Goal: Check status: Check status

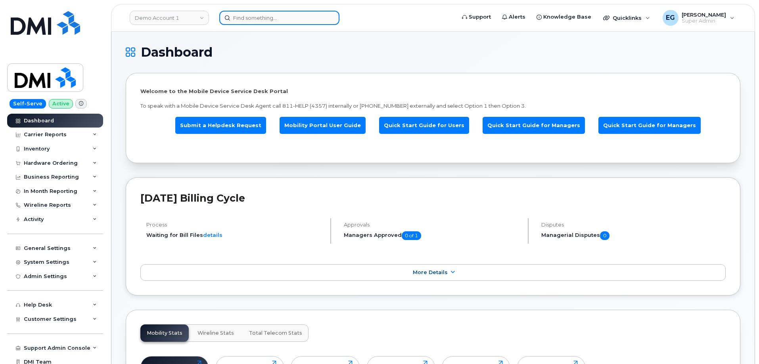
click at [270, 21] on input at bounding box center [279, 18] width 120 height 14
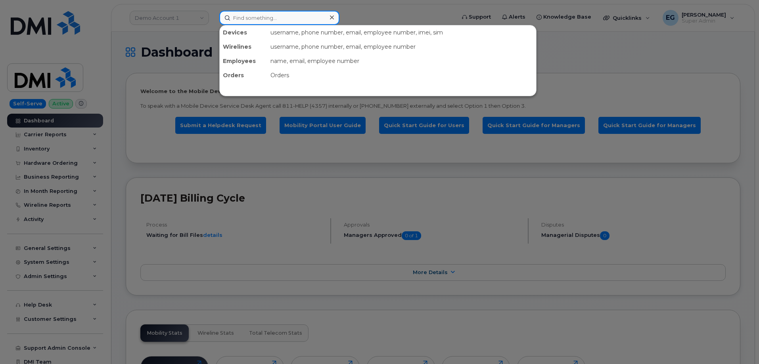
paste input "291553"
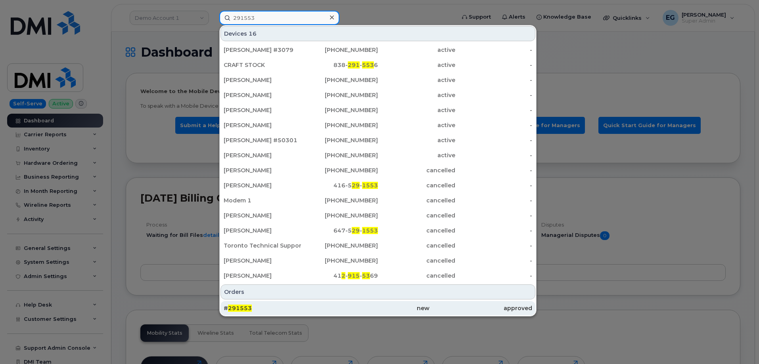
type input "291553"
click at [240, 308] on span "291553" at bounding box center [240, 308] width 24 height 7
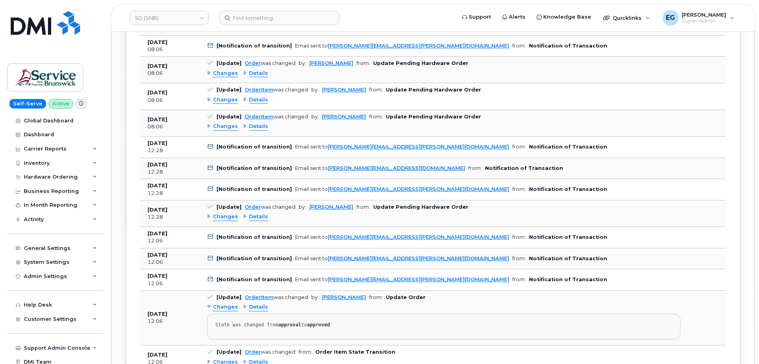
scroll to position [797, 0]
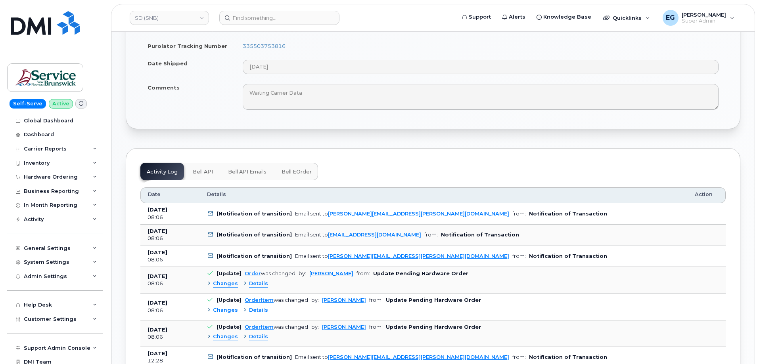
click at [197, 164] on button "Bell API" at bounding box center [202, 171] width 33 height 17
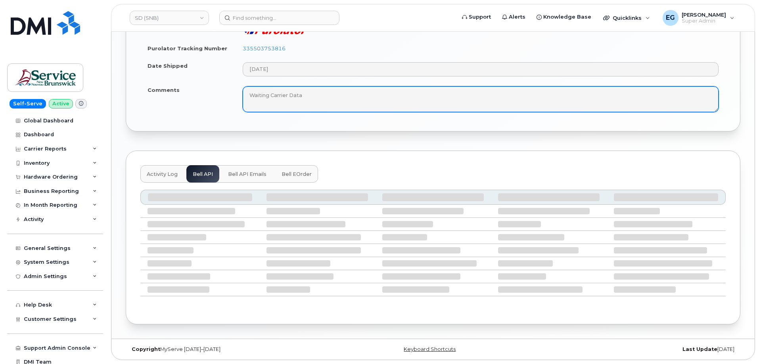
scroll to position [506, 0]
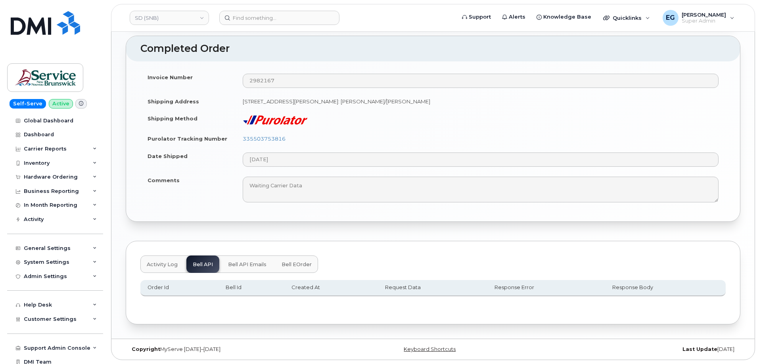
click at [243, 269] on button "Bell API Emails" at bounding box center [247, 264] width 51 height 17
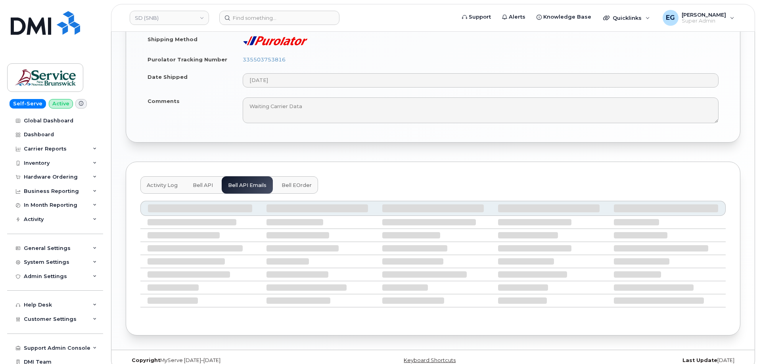
scroll to position [537, 0]
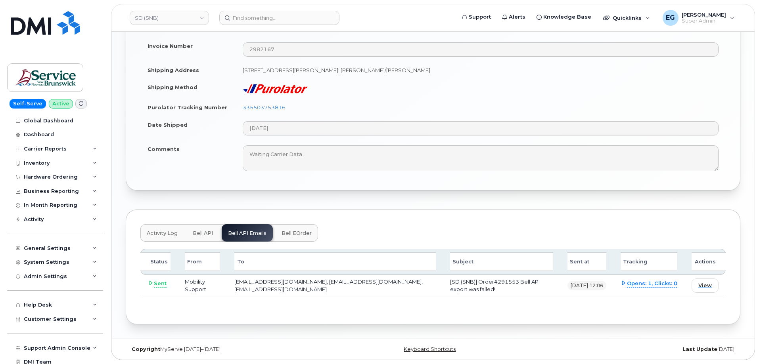
click at [296, 188] on div "Invoice Number 2982167 Shipping Address 25 Rue Guy Edmundston New Brunswick E3V…" at bounding box center [433, 110] width 614 height 161
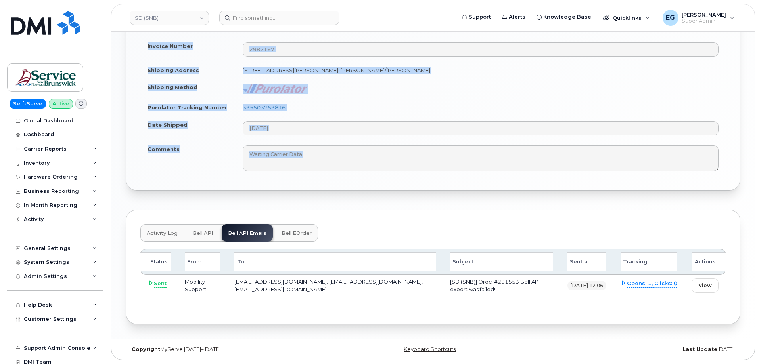
click at [296, 188] on div "Invoice Number 2982167 Shipping Address 25 Rue Guy Edmundston New Brunswick E3V…" at bounding box center [433, 110] width 614 height 161
click at [373, 218] on div "Activity Log Bell API Bell API Emails Bell eOrder Status From To Subject Sent a…" at bounding box center [433, 267] width 614 height 115
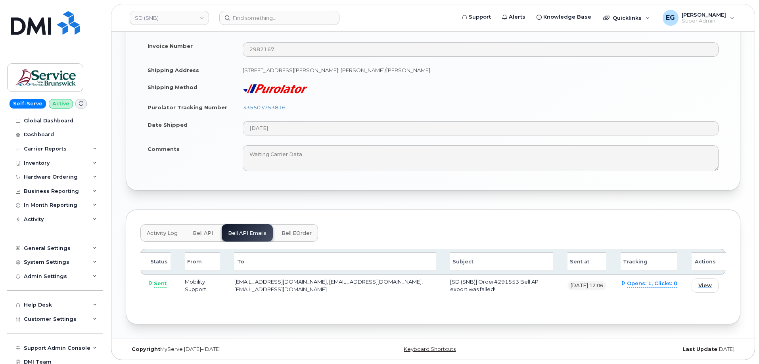
click at [291, 233] on span "Bell eOrder" at bounding box center [296, 233] width 30 height 6
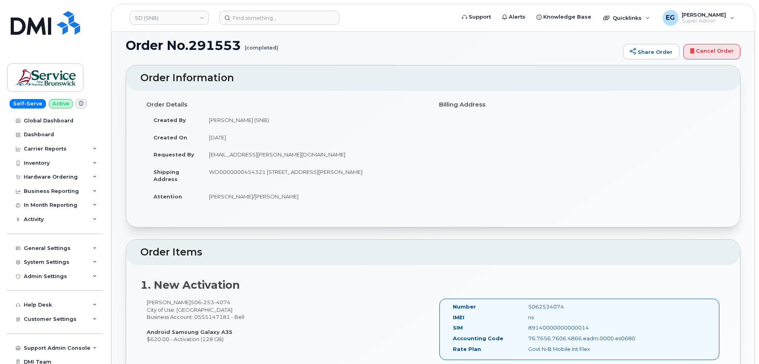
scroll to position [0, 0]
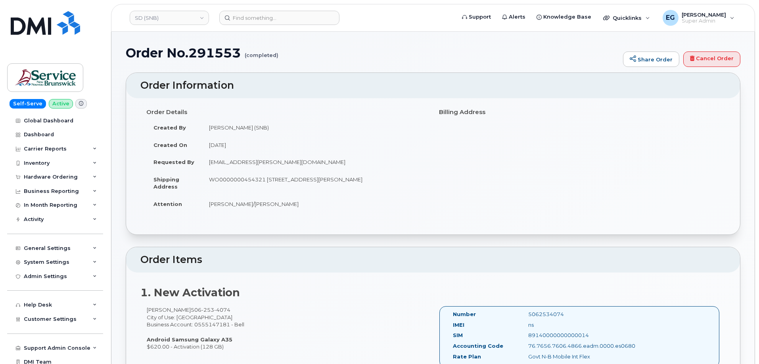
click at [215, 52] on h1 "Order No.291553 (completed)" at bounding box center [372, 53] width 493 height 14
copy h1 "291553"
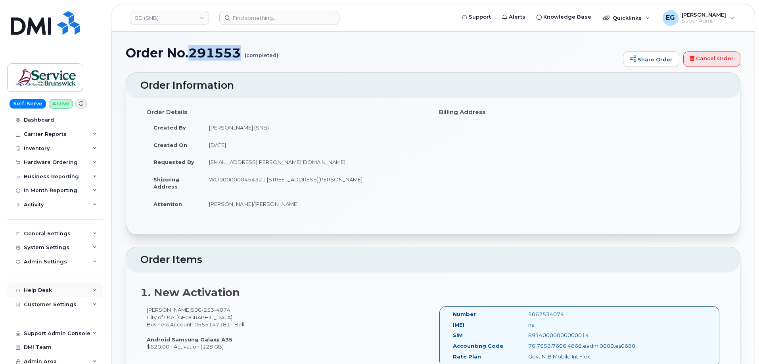
scroll to position [19, 0]
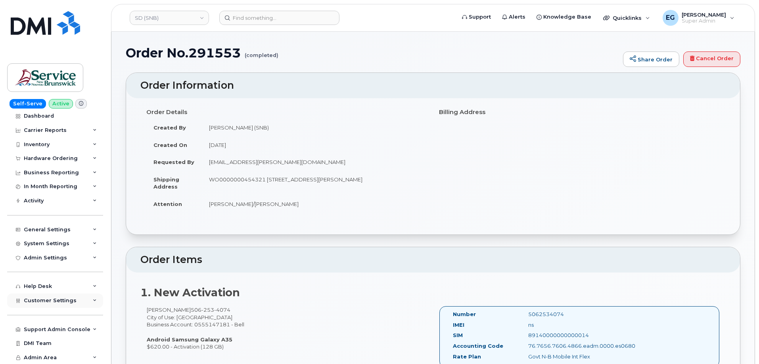
click at [79, 304] on div "Customer Settings" at bounding box center [55, 301] width 96 height 14
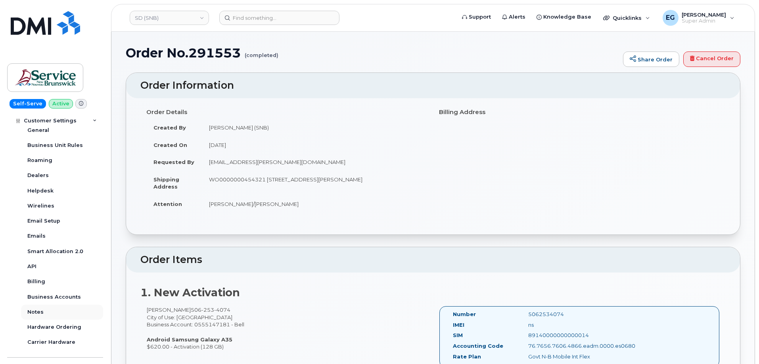
scroll to position [217, 0]
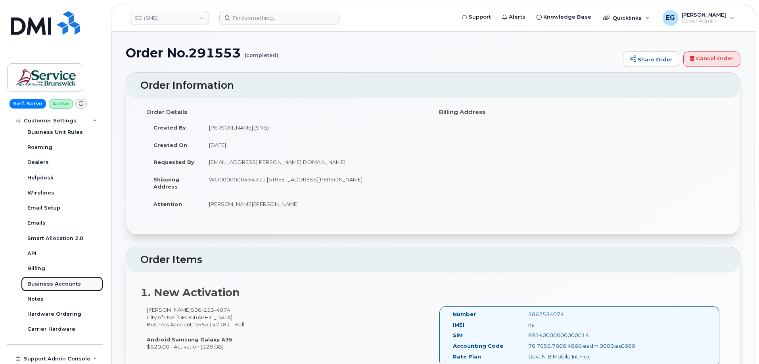
click at [66, 288] on link "Business Accounts" at bounding box center [62, 284] width 82 height 15
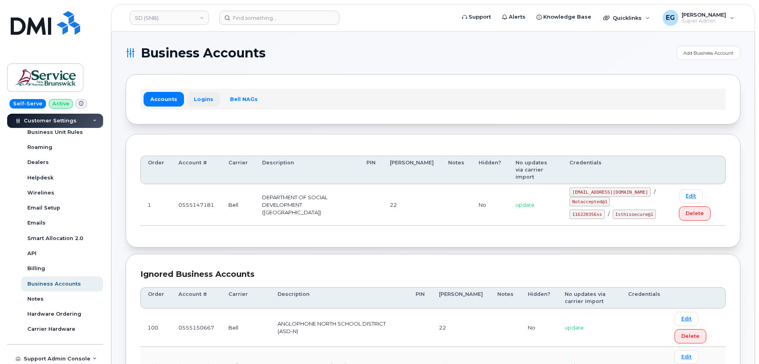
click at [194, 98] on link "Logins" at bounding box center [203, 99] width 33 height 14
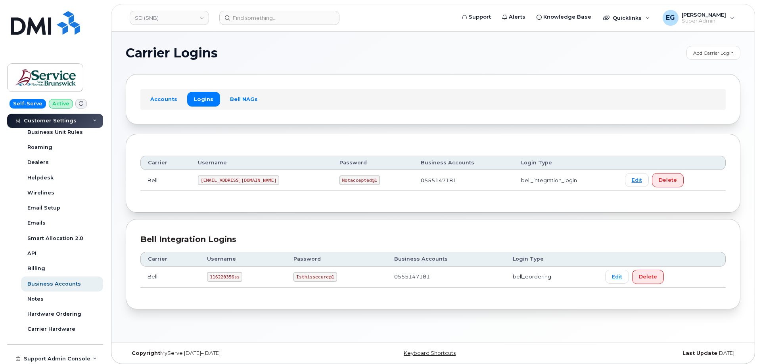
click at [221, 279] on code "116220356ss" at bounding box center [224, 277] width 35 height 10
copy code "116220356ss"
click at [317, 281] on code "Isthissecure@1" at bounding box center [314, 277] width 43 height 10
click at [319, 277] on code "Isthissecure@1" at bounding box center [314, 277] width 43 height 10
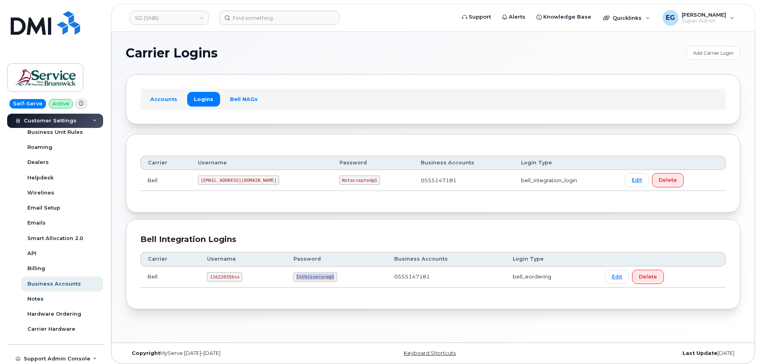
drag, startPoint x: 331, startPoint y: 275, endPoint x: 295, endPoint y: 273, distance: 36.5
click at [295, 273] on code "Isthissecure@1" at bounding box center [314, 277] width 43 height 10
copy code "Isthissecure@1"
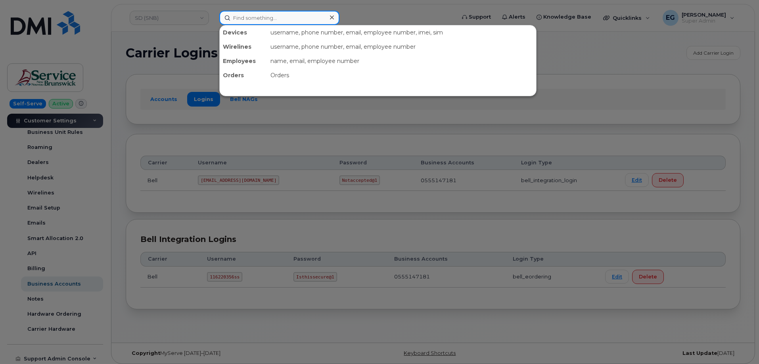
click at [282, 20] on input at bounding box center [279, 18] width 120 height 14
paste input "291553"
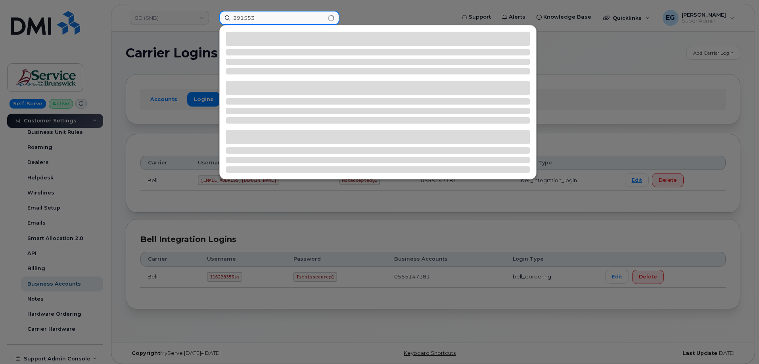
type input "291553"
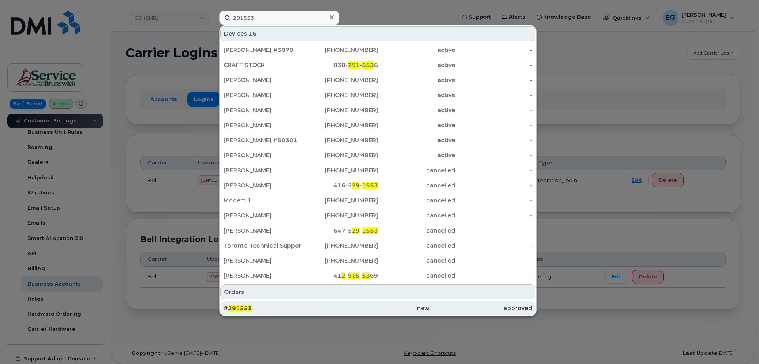
click at [247, 305] on span "291553" at bounding box center [240, 308] width 24 height 7
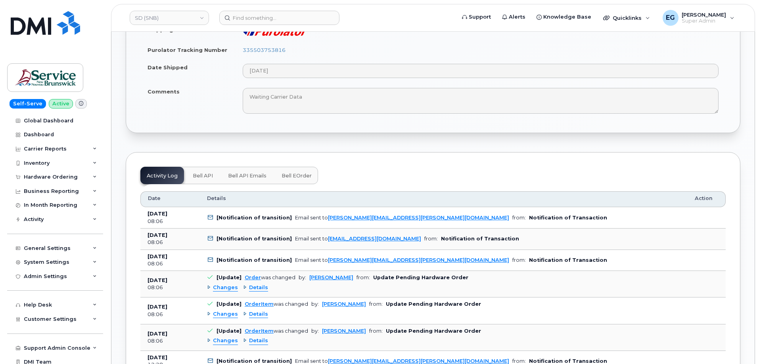
scroll to position [595, 0]
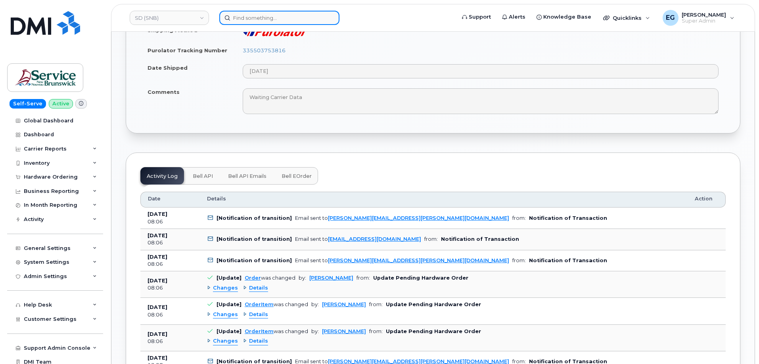
click at [269, 20] on input at bounding box center [279, 18] width 120 height 14
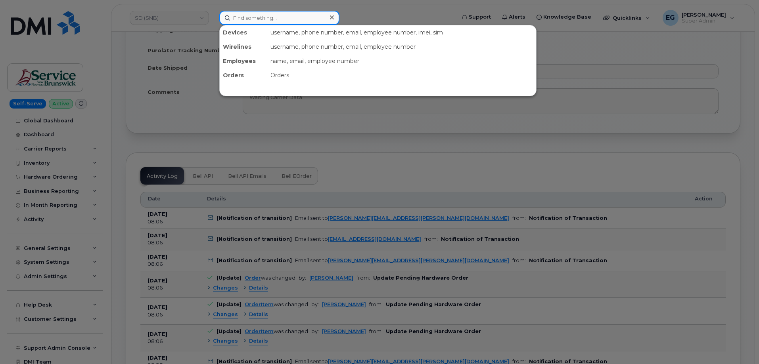
paste input "299961"
type input "299961"
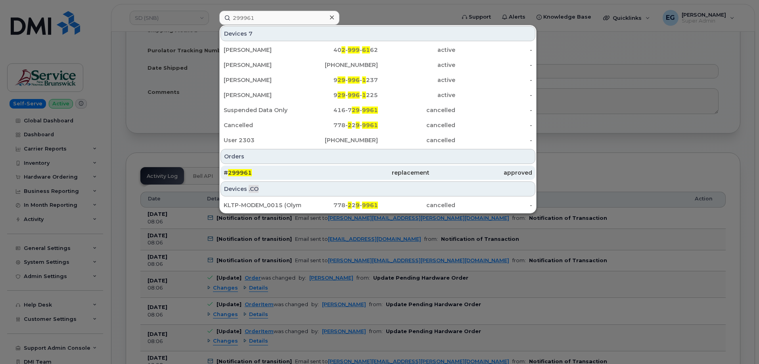
click at [237, 173] on span "299961" at bounding box center [240, 172] width 24 height 7
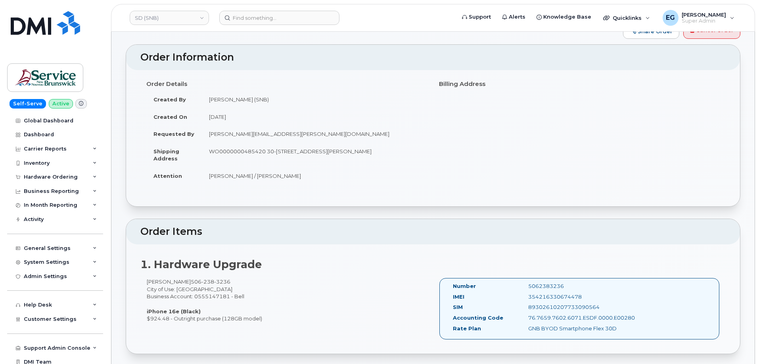
scroll to position [40, 0]
